Goal: Transaction & Acquisition: Purchase product/service

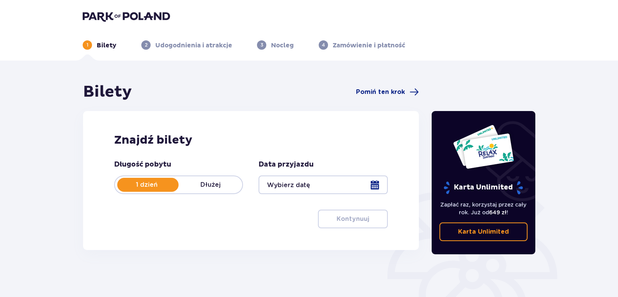
click at [323, 184] on div at bounding box center [323, 185] width 129 height 19
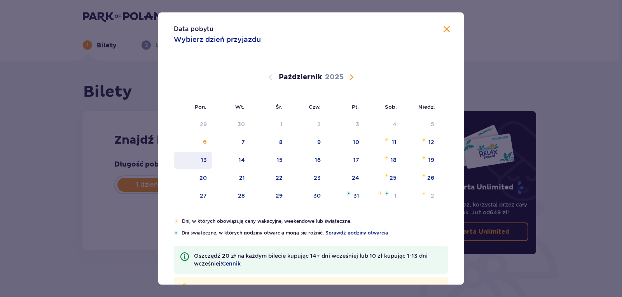
click at [205, 160] on div "13" at bounding box center [204, 160] width 6 height 8
type input "[DATE]"
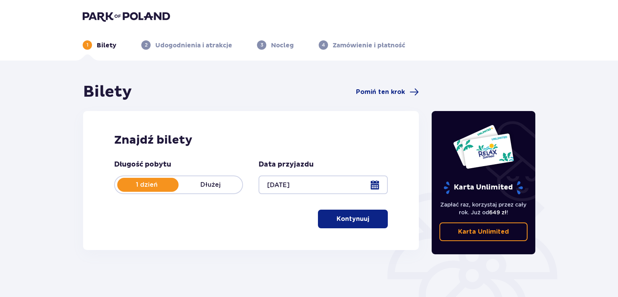
click at [350, 218] on p "Kontynuuj" at bounding box center [353, 219] width 33 height 9
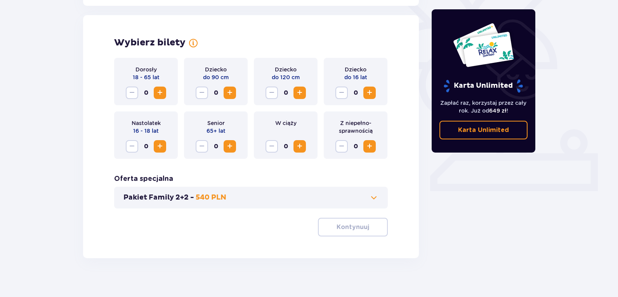
scroll to position [216, 0]
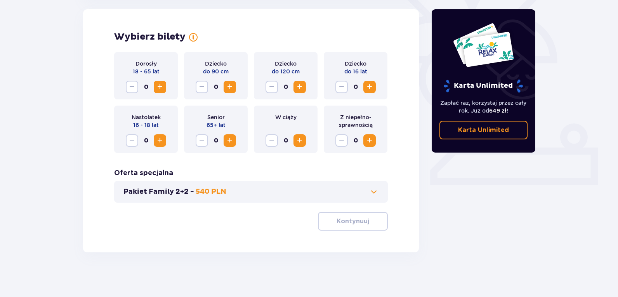
click at [160, 85] on span "Zwiększ" at bounding box center [159, 86] width 9 height 9
click at [161, 85] on span "Zwiększ" at bounding box center [159, 86] width 9 height 9
click at [301, 88] on span "Zwiększ" at bounding box center [299, 86] width 9 height 9
click at [266, 82] on button "Zmniejsz" at bounding box center [272, 87] width 12 height 12
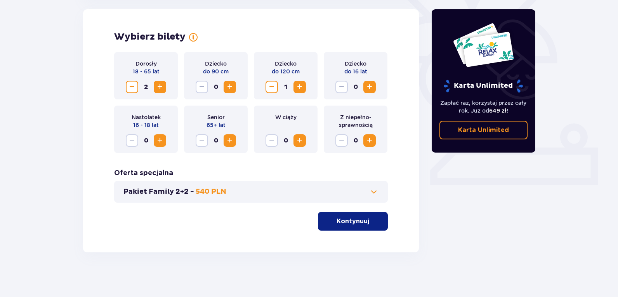
click at [268, 84] on span "Zmniejsz" at bounding box center [271, 86] width 9 height 9
click at [132, 85] on span "Zmniejsz" at bounding box center [131, 86] width 9 height 9
click at [100, 152] on div "Wybierz bilety Dorosły 18 - 65 lat 0 Dziecko do 90 cm 0 Dziecko do 120 cm 0 Dzi…" at bounding box center [251, 130] width 336 height 243
click at [162, 90] on span "Zwiększ" at bounding box center [159, 86] width 9 height 9
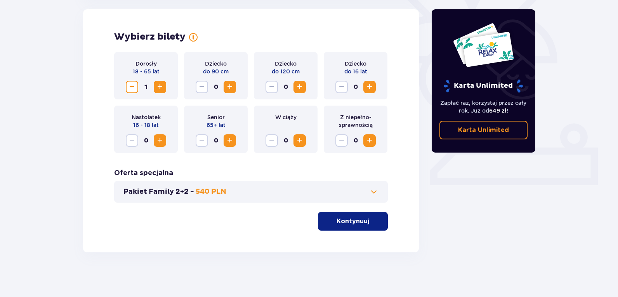
click at [162, 89] on span "Zwiększ" at bounding box center [159, 86] width 9 height 9
click at [302, 89] on span "Zwiększ" at bounding box center [299, 86] width 9 height 9
click at [372, 220] on span "button" at bounding box center [370, 221] width 9 height 9
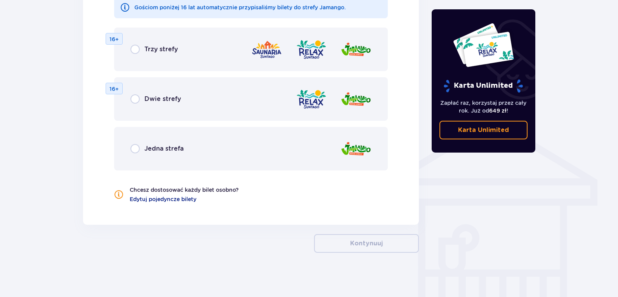
scroll to position [516, 0]
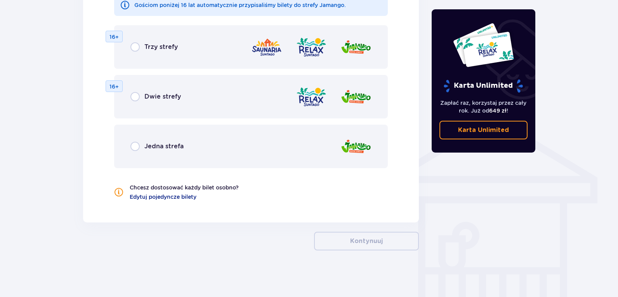
click at [136, 96] on input "radio" at bounding box center [135, 96] width 9 height 9
radio input "true"
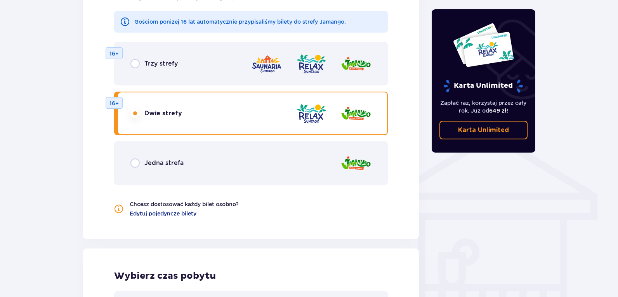
scroll to position [496, 0]
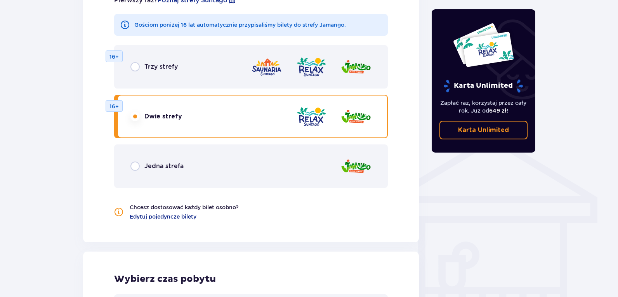
click at [155, 66] on span "Trzy strefy" at bounding box center [161, 67] width 33 height 9
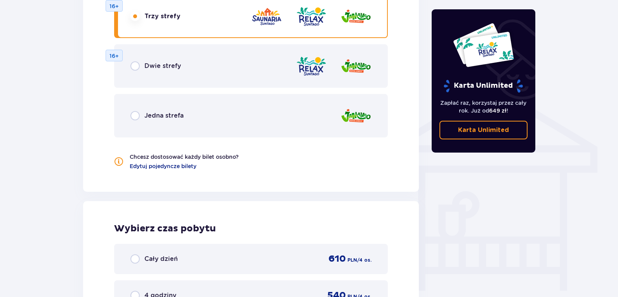
scroll to position [691, 0]
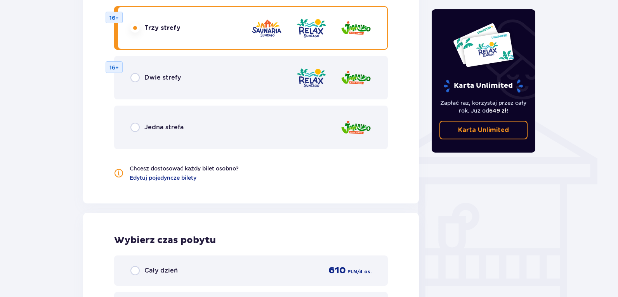
click at [159, 75] on span "Dwie strefy" at bounding box center [163, 77] width 37 height 9
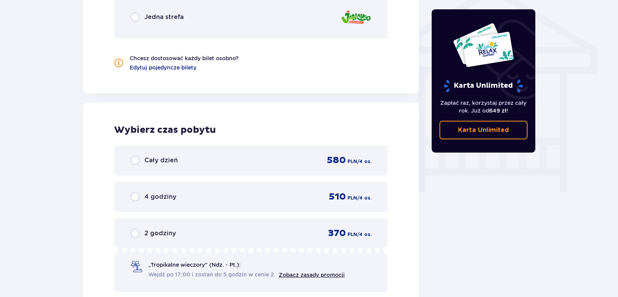
scroll to position [574, 0]
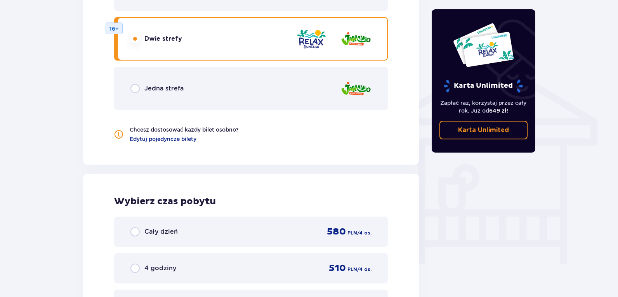
click at [171, 90] on span "Jedna strefa" at bounding box center [164, 88] width 39 height 9
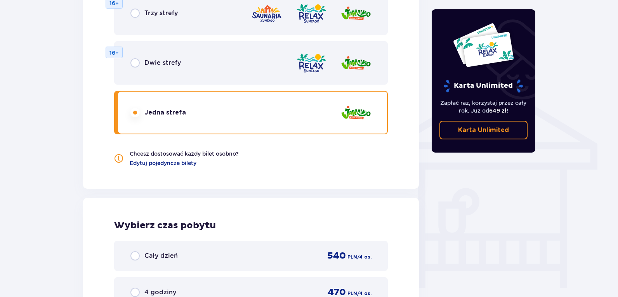
scroll to position [535, 0]
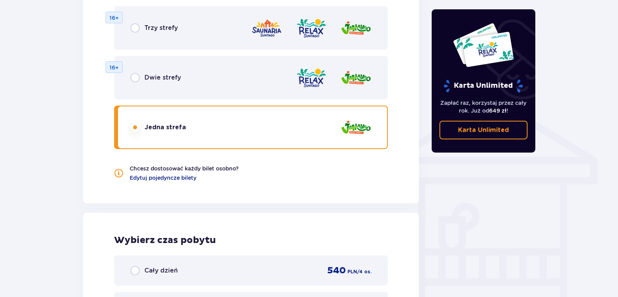
click at [163, 75] on span "Dwie strefy" at bounding box center [163, 77] width 37 height 9
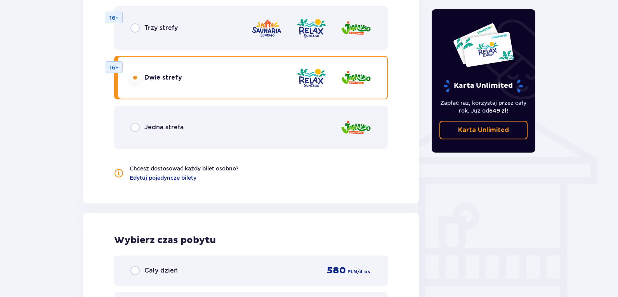
click at [178, 27] on div "Trzy strefy 16+" at bounding box center [251, 28] width 274 height 44
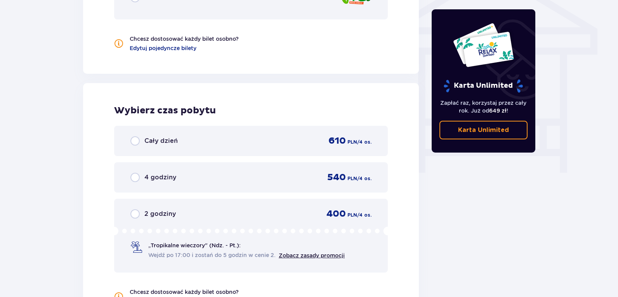
scroll to position [731, 0]
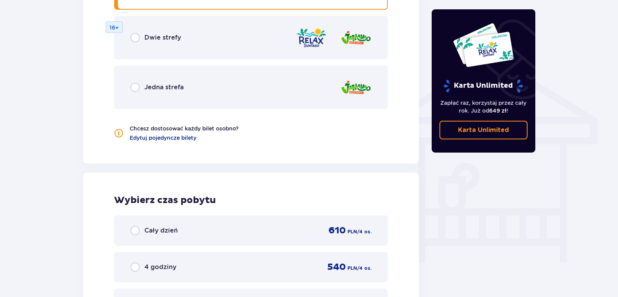
click at [170, 38] on span "Dwie strefy" at bounding box center [163, 37] width 37 height 9
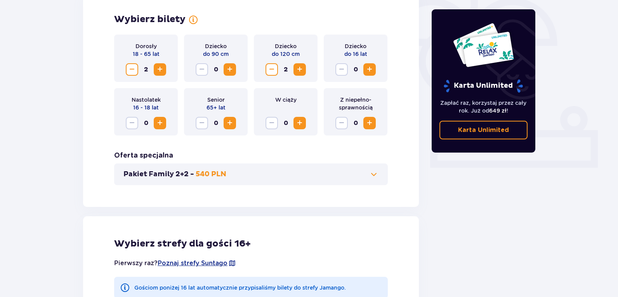
scroll to position [226, 0]
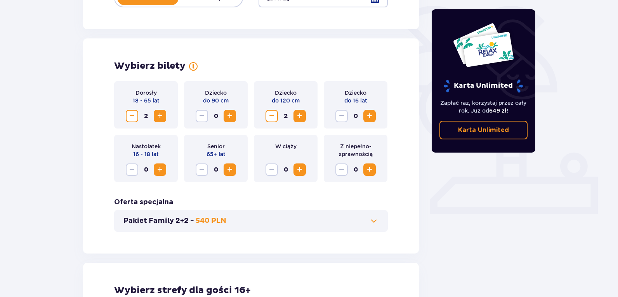
click at [330, 219] on button "Pakiet Family 2+2 - 540 PLN" at bounding box center [251, 220] width 255 height 9
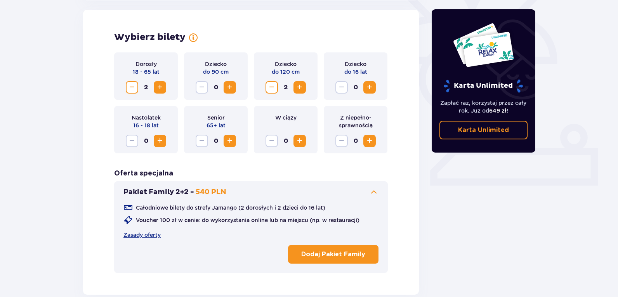
scroll to position [216, 0]
click at [140, 234] on link "Zasady oferty" at bounding box center [142, 235] width 37 height 8
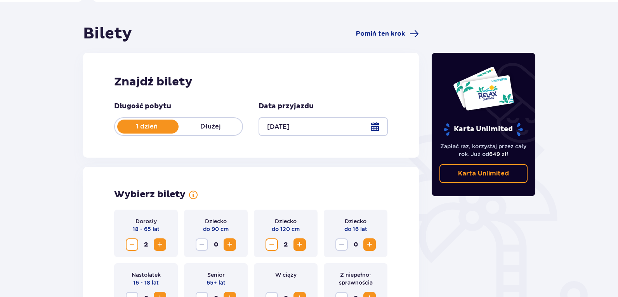
scroll to position [0, 0]
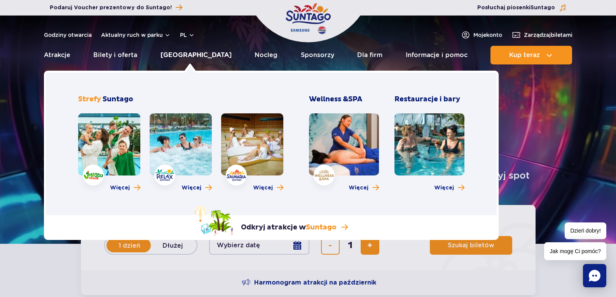
click at [183, 51] on link "[GEOGRAPHIC_DATA]" at bounding box center [195, 55] width 71 height 19
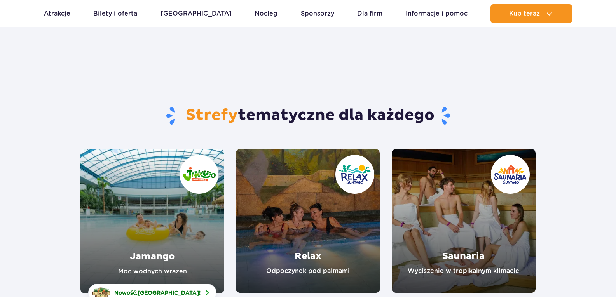
scroll to position [78, 0]
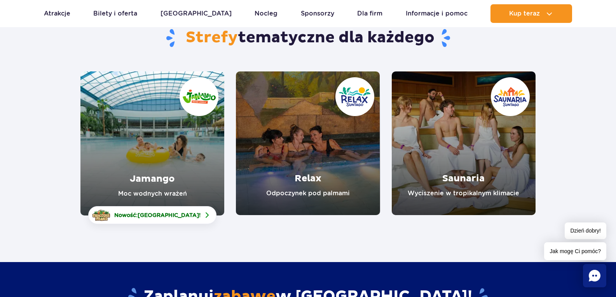
click at [184, 124] on link "Jamango" at bounding box center [152, 143] width 144 height 144
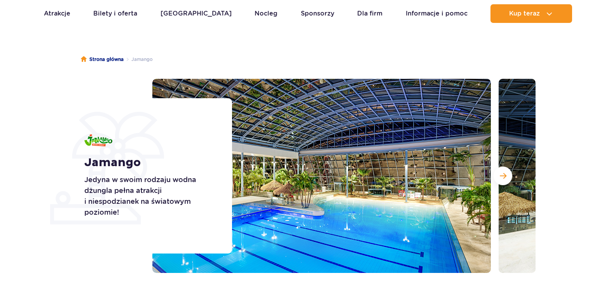
scroll to position [117, 0]
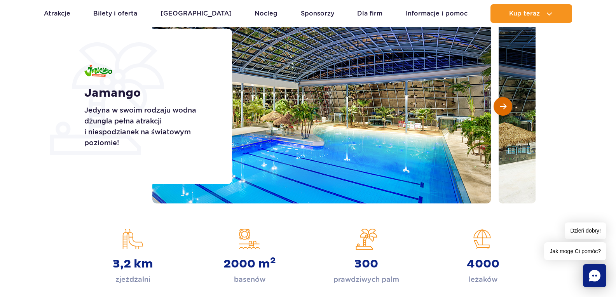
click at [502, 104] on span "Następny slajd" at bounding box center [503, 106] width 7 height 7
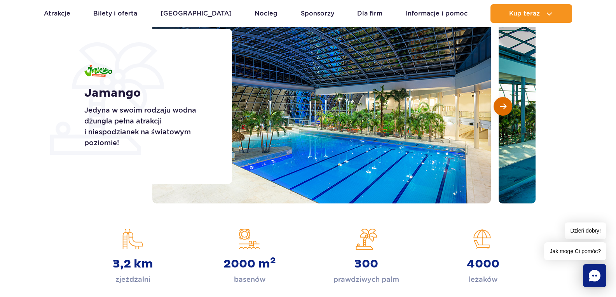
click at [502, 104] on span "Następny slajd" at bounding box center [503, 106] width 7 height 7
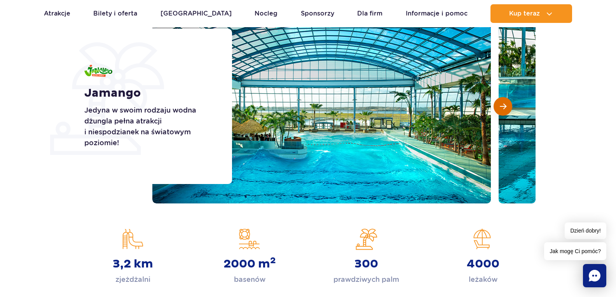
click at [502, 104] on span "Następny slajd" at bounding box center [503, 106] width 7 height 7
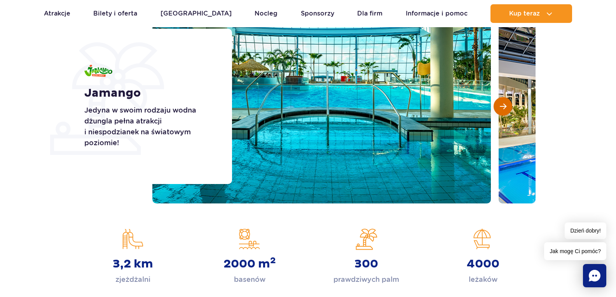
click at [502, 104] on span "Następny slajd" at bounding box center [503, 106] width 7 height 7
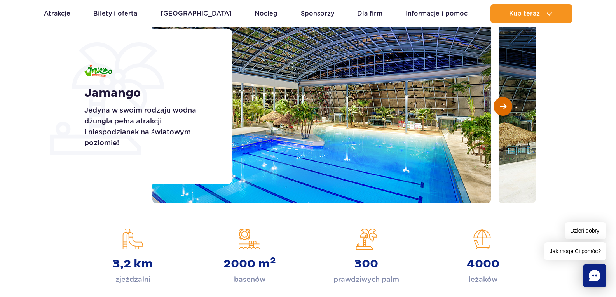
click at [502, 104] on span "Następny slajd" at bounding box center [503, 106] width 7 height 7
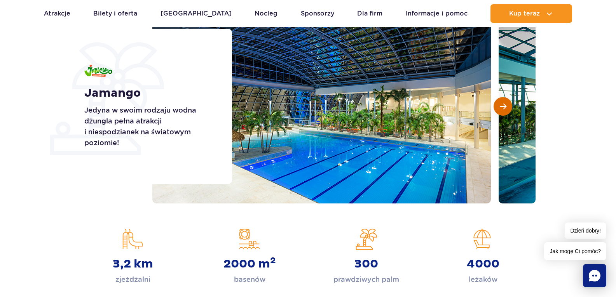
click at [502, 104] on span "Następny slajd" at bounding box center [503, 106] width 7 height 7
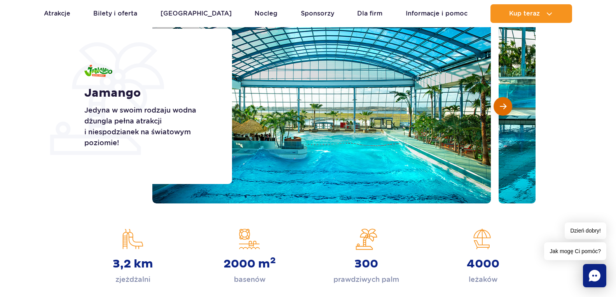
click at [502, 104] on span "Następny slajd" at bounding box center [503, 106] width 7 height 7
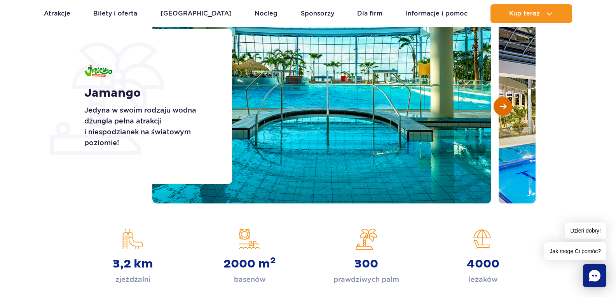
click at [502, 104] on span "Następny slajd" at bounding box center [503, 106] width 7 height 7
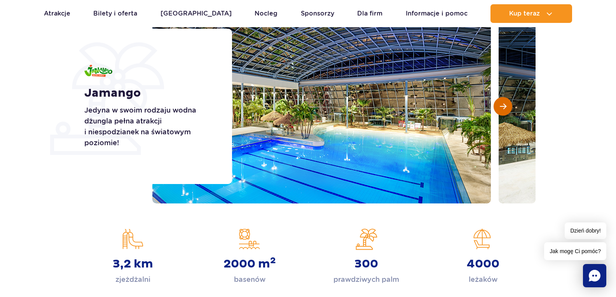
click at [502, 104] on span "Następny slajd" at bounding box center [503, 106] width 7 height 7
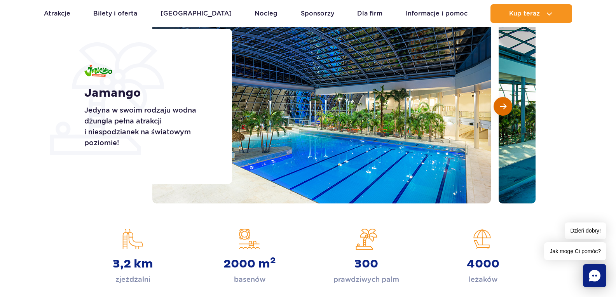
click at [502, 104] on span "Następny slajd" at bounding box center [503, 106] width 7 height 7
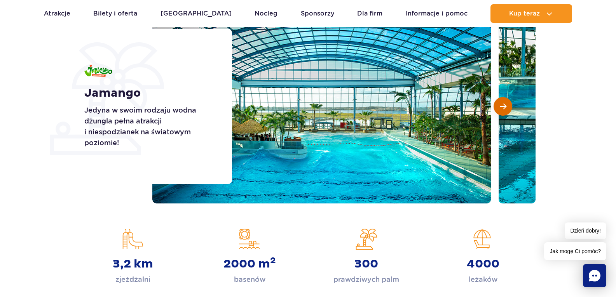
click at [502, 104] on span "Następny slajd" at bounding box center [503, 106] width 7 height 7
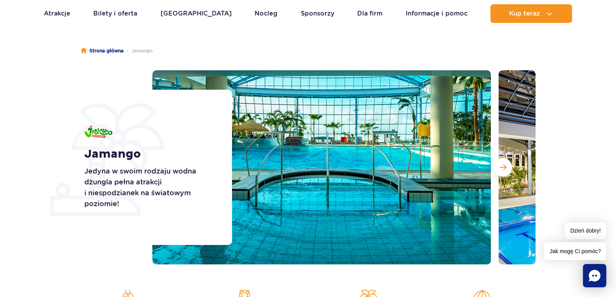
scroll to position [0, 0]
